Goal: Navigation & Orientation: Find specific page/section

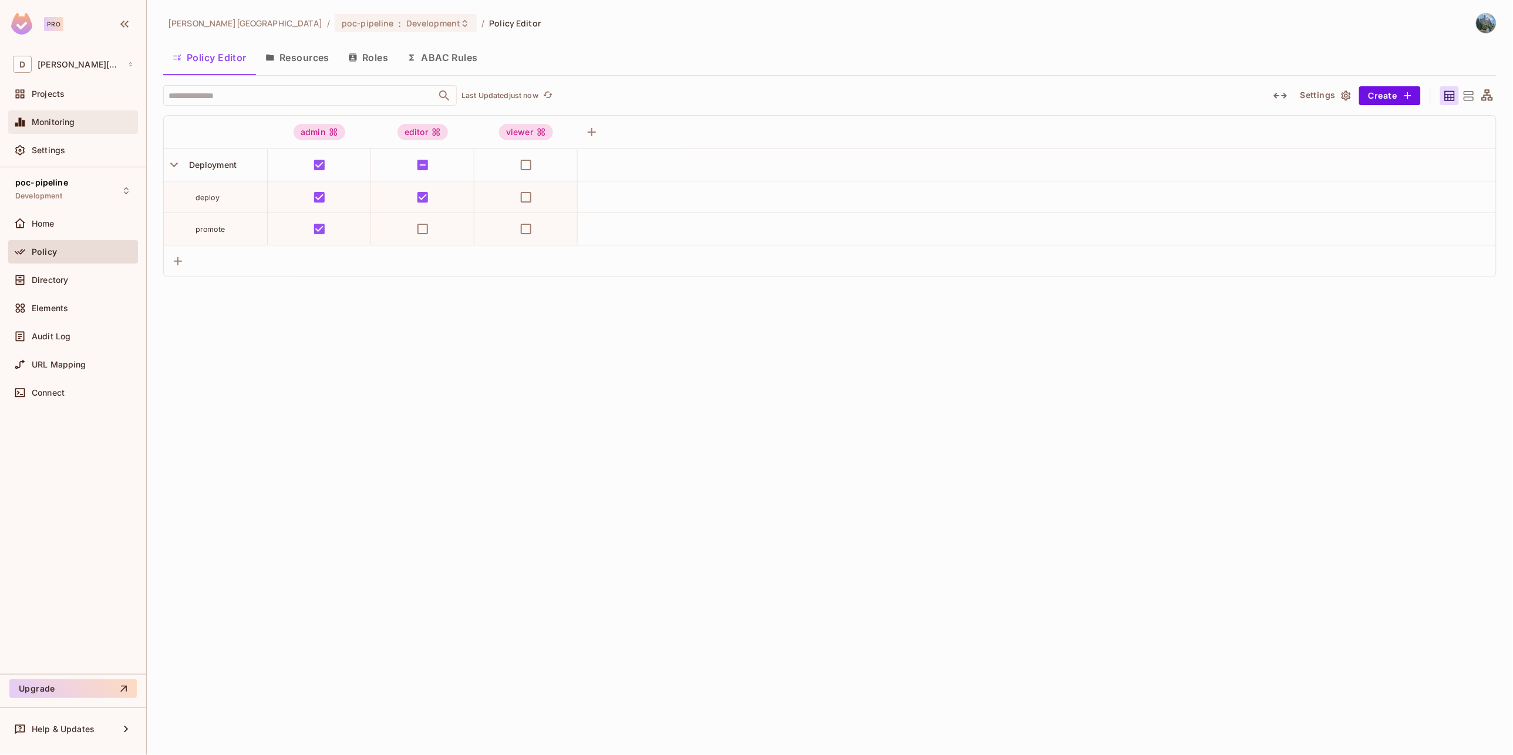
click at [86, 119] on div "Monitoring" at bounding box center [83, 121] width 102 height 9
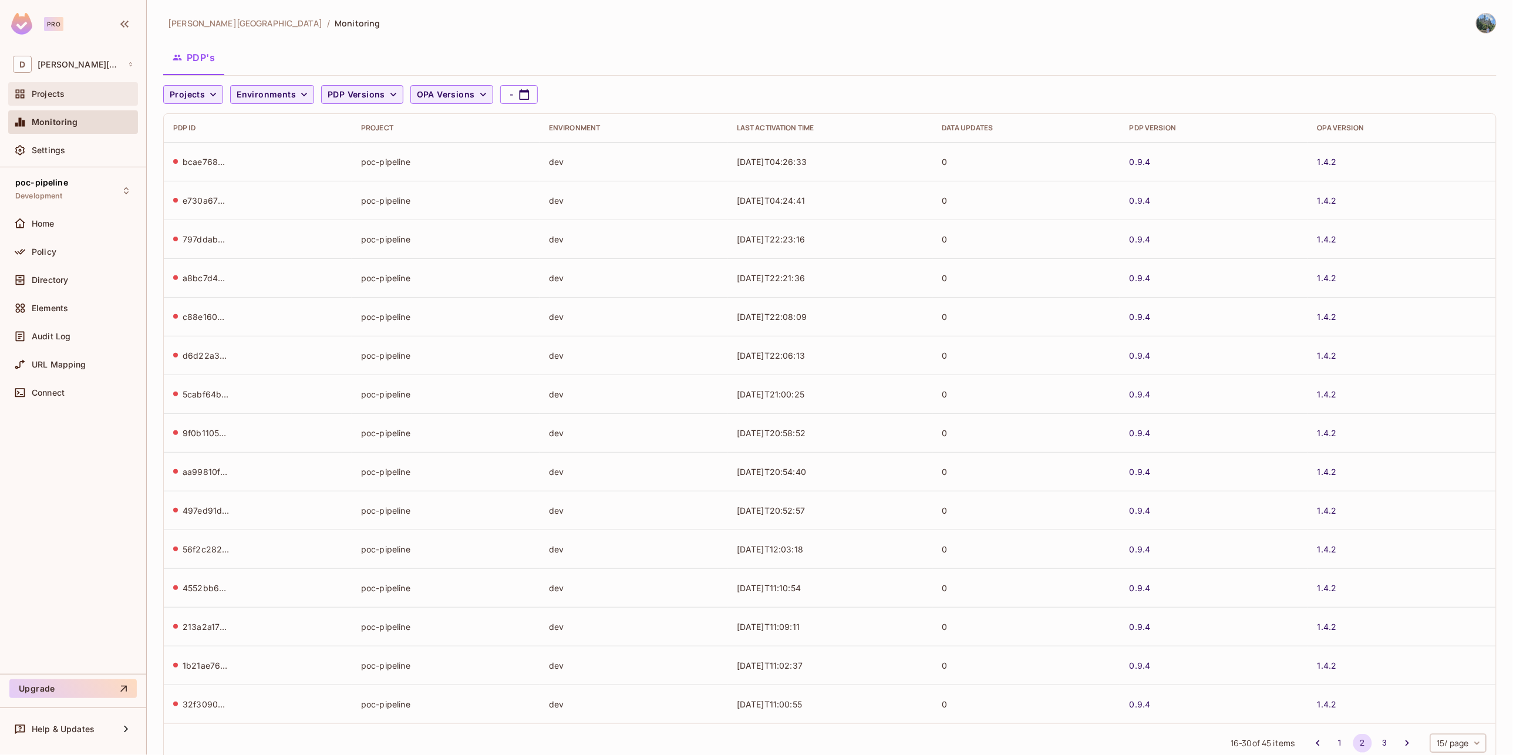
click at [55, 101] on div "Projects" at bounding box center [73, 93] width 130 height 23
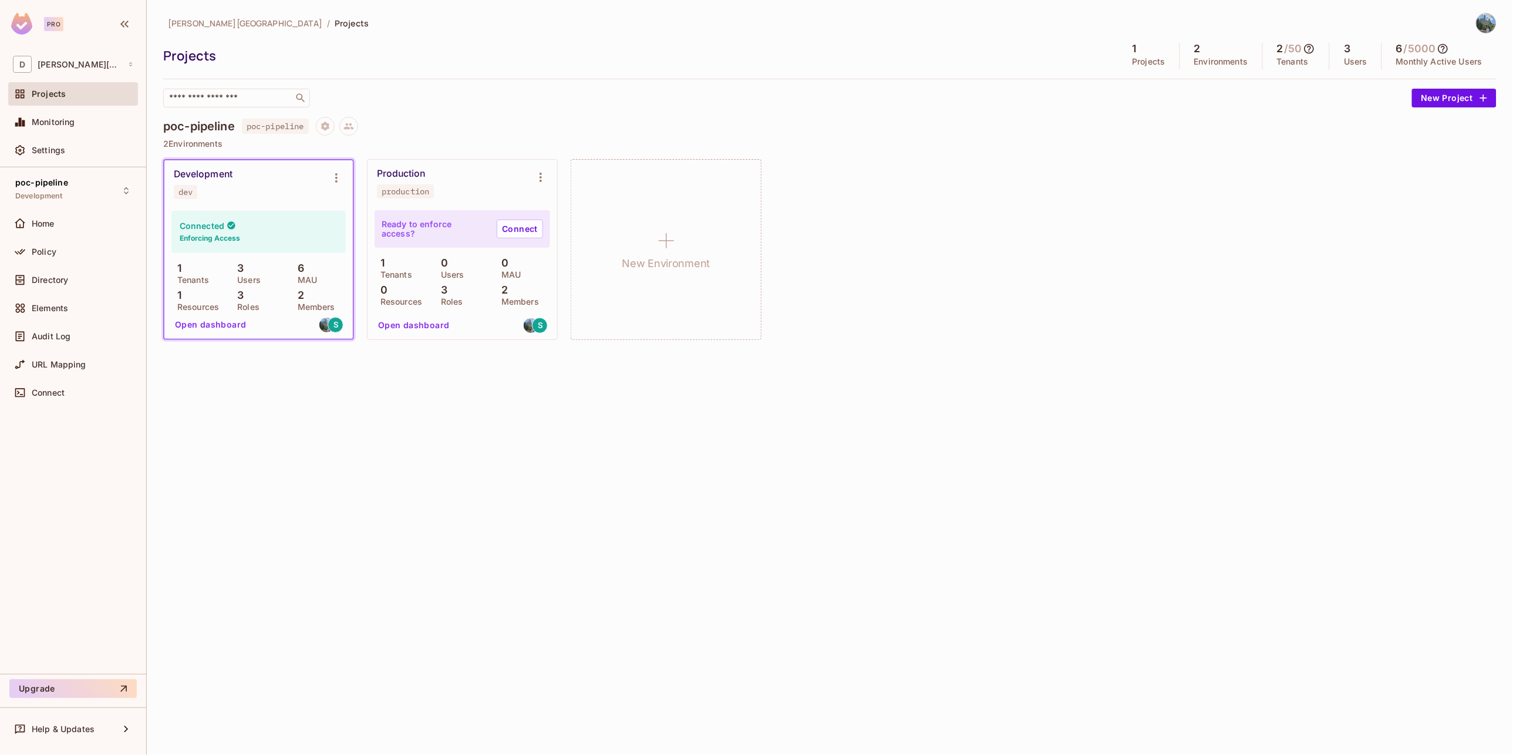
click at [211, 328] on button "Open dashboard" at bounding box center [210, 324] width 81 height 19
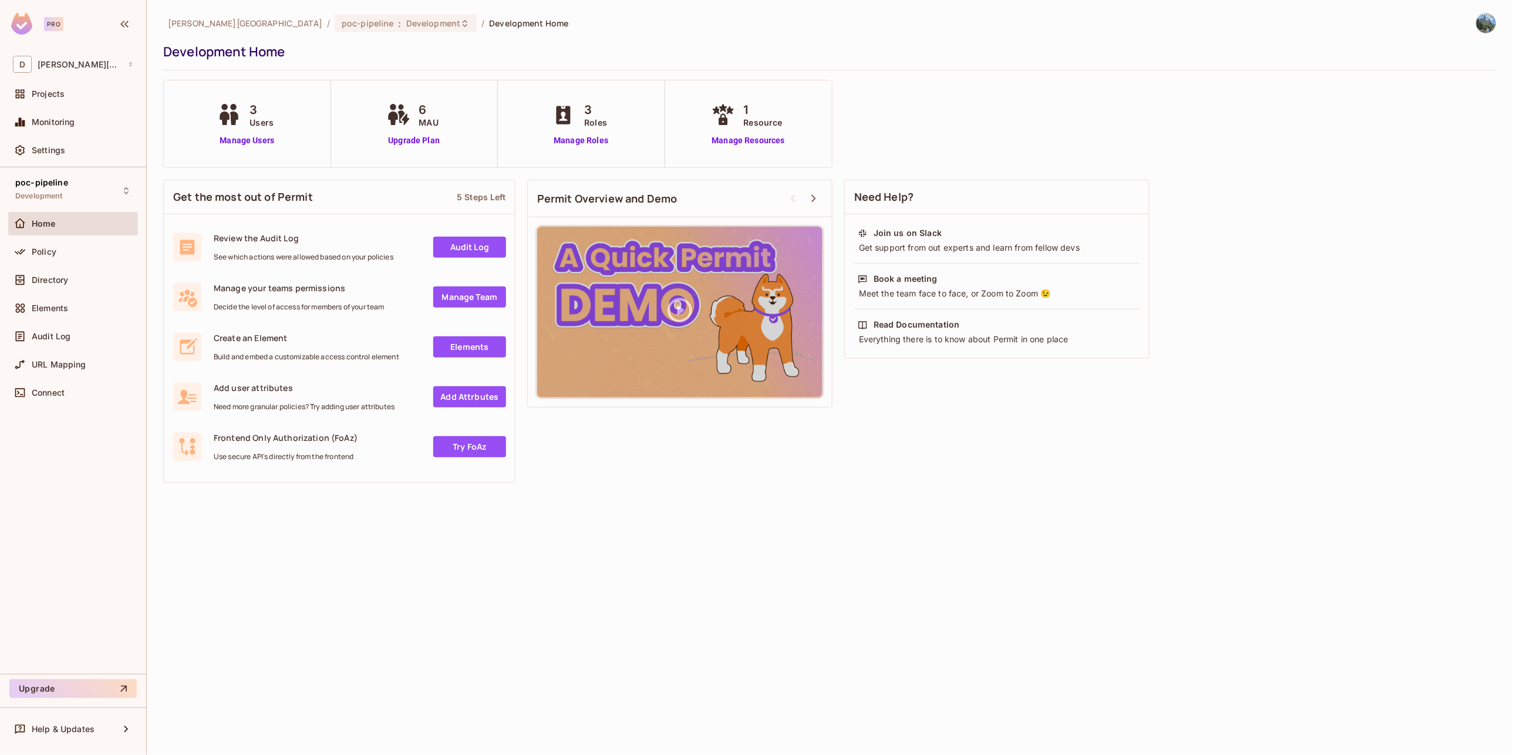
click at [453, 251] on link "Audit Log" at bounding box center [469, 247] width 73 height 21
